Goal: Transaction & Acquisition: Purchase product/service

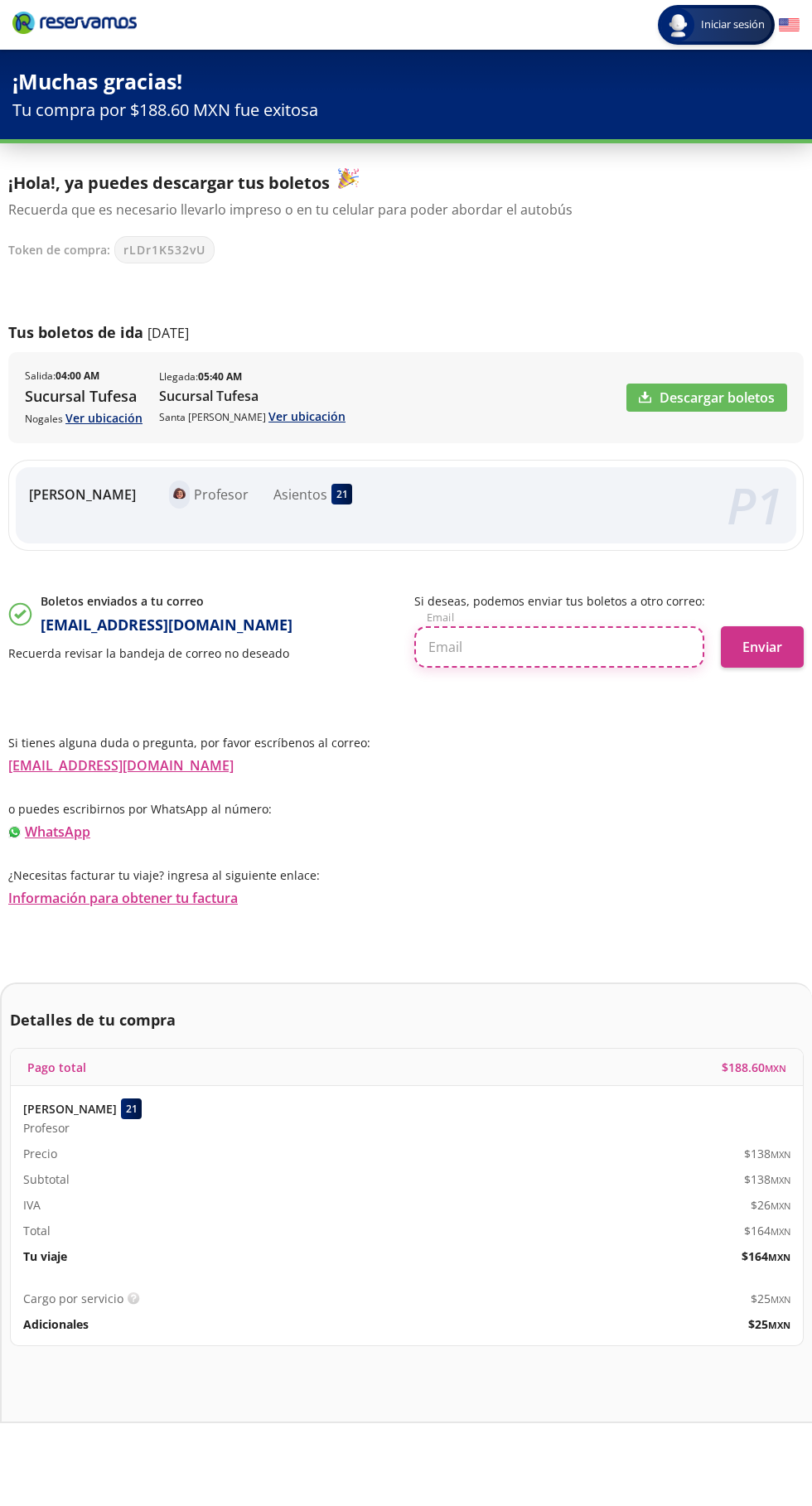
click at [537, 653] on input "text" at bounding box center [559, 647] width 290 height 41
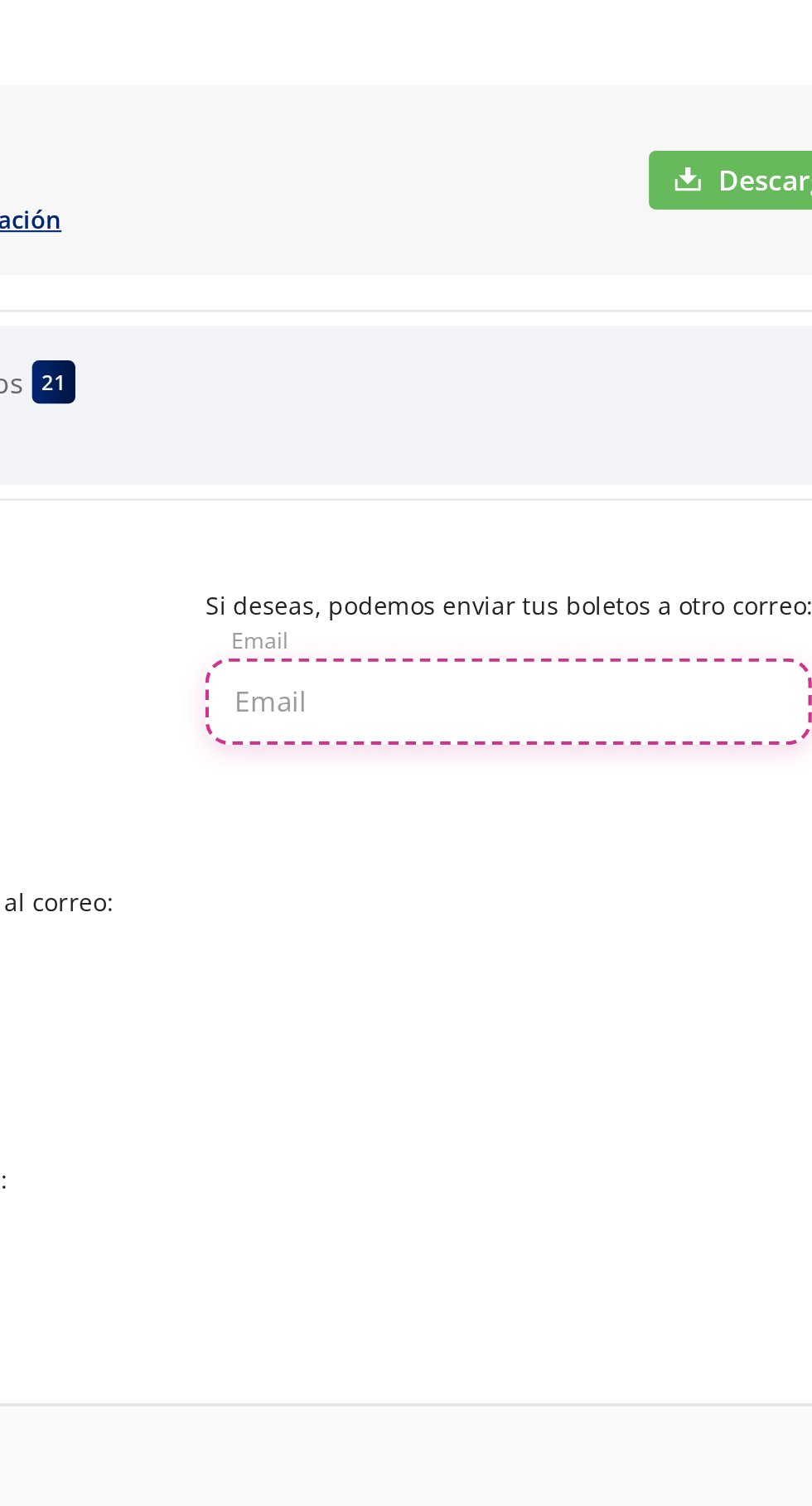
type input "[EMAIL_ADDRESS][DOMAIN_NAME]"
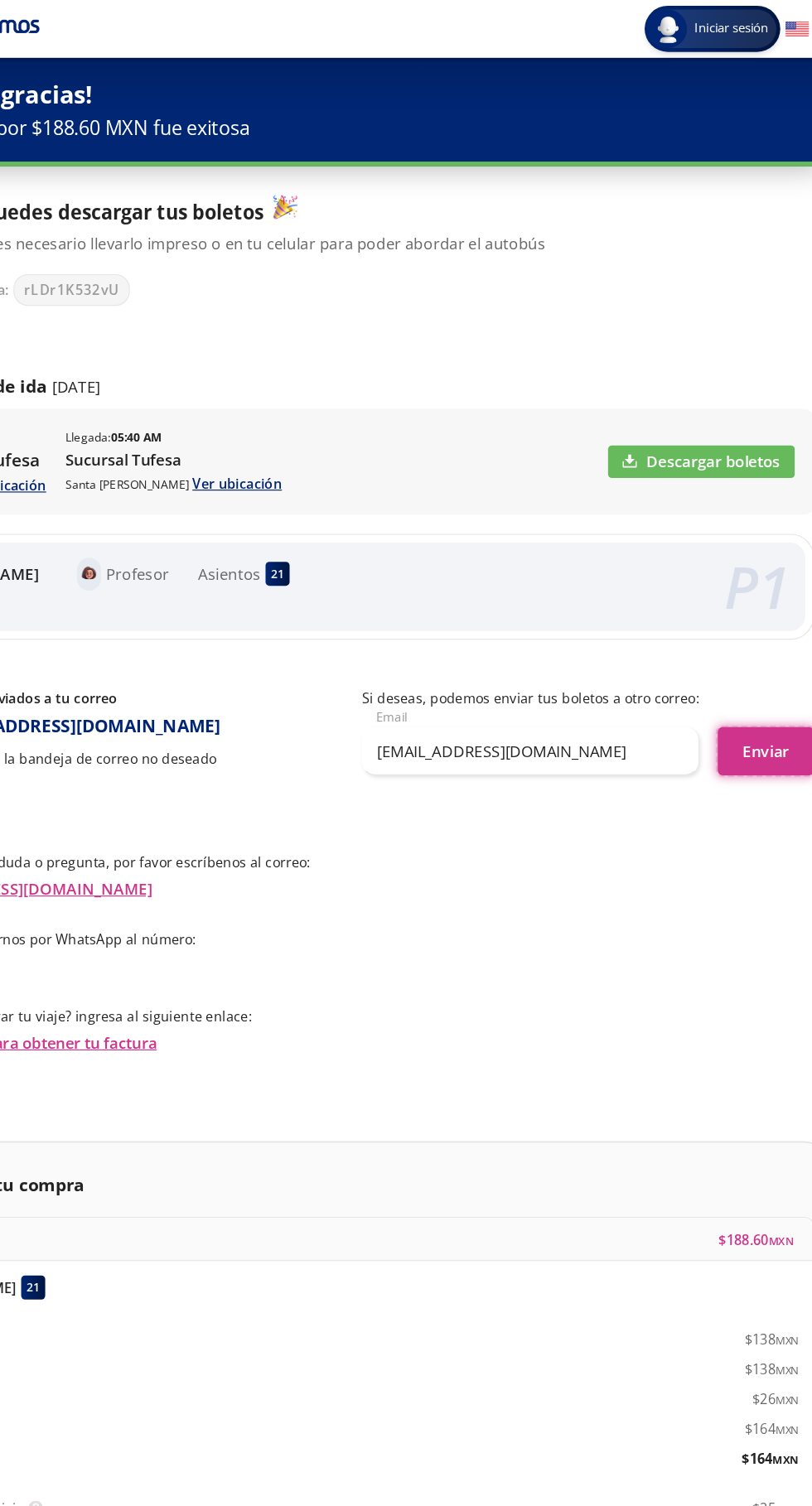
click at [784, 635] on button "Enviar" at bounding box center [762, 647] width 83 height 41
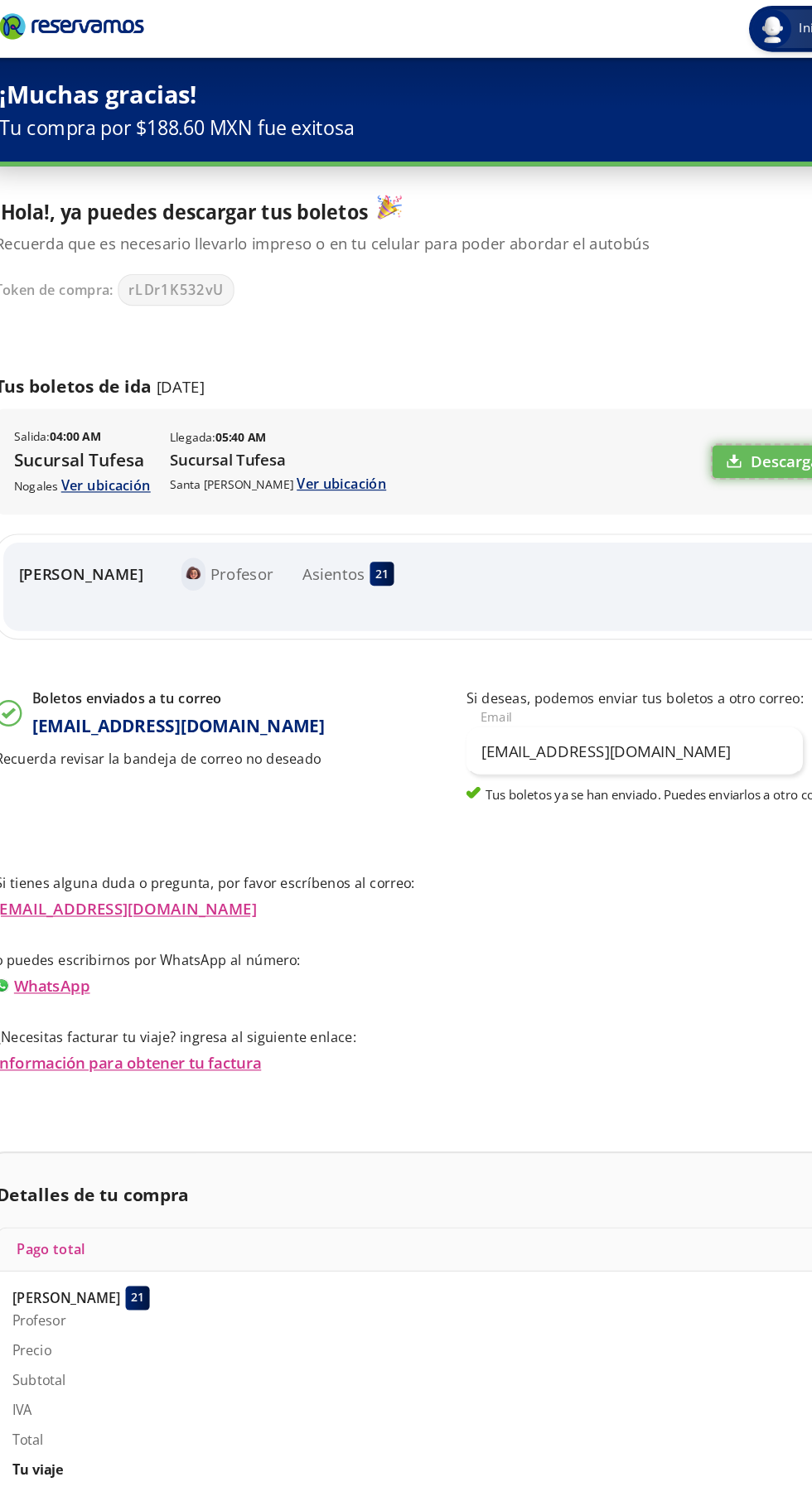
click at [671, 403] on link "Descargar boletos" at bounding box center [707, 397] width 161 height 28
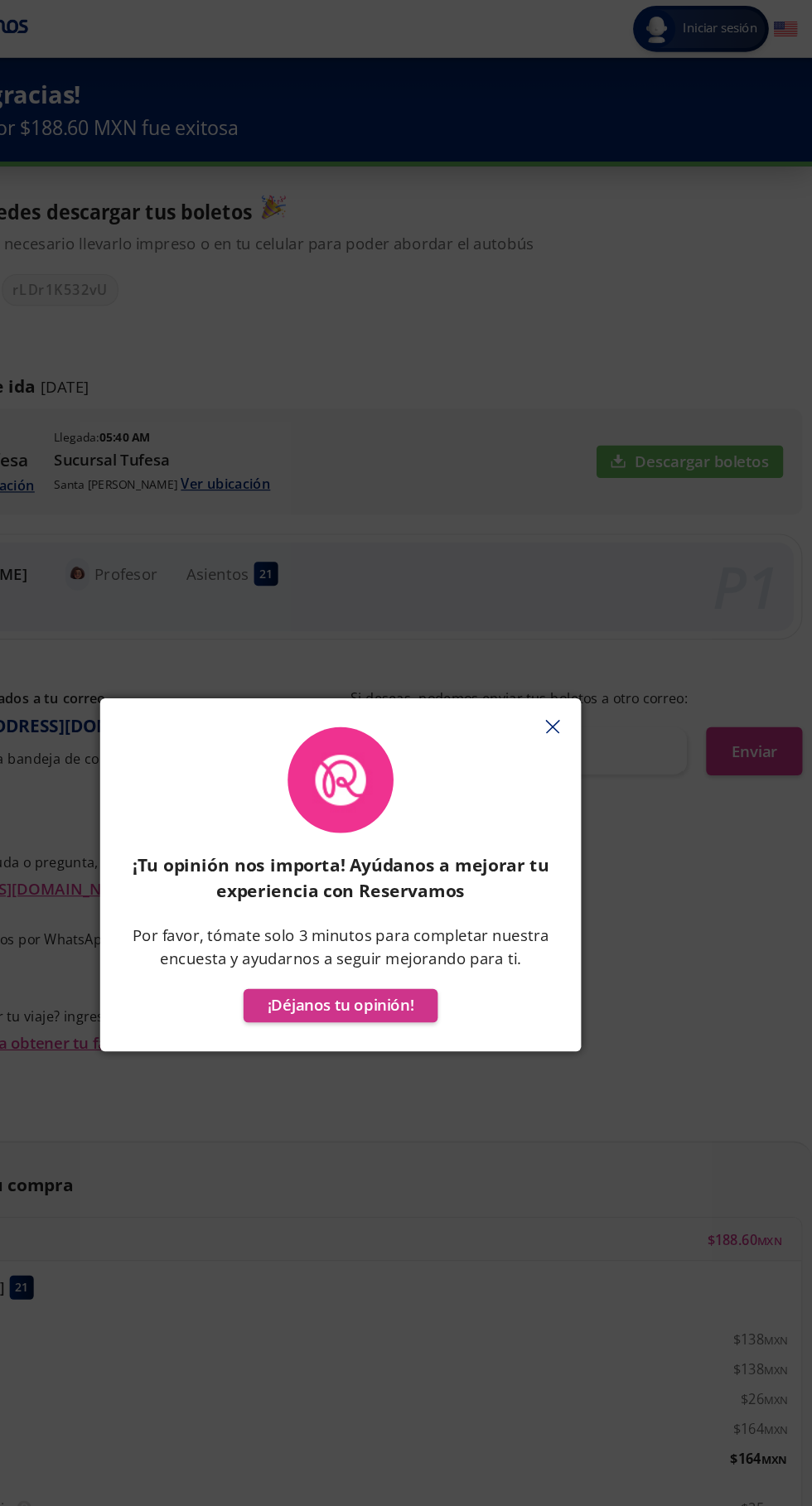
click at [582, 626] on icon "button" at bounding box center [588, 626] width 13 height 13
